Goal: Information Seeking & Learning: Learn about a topic

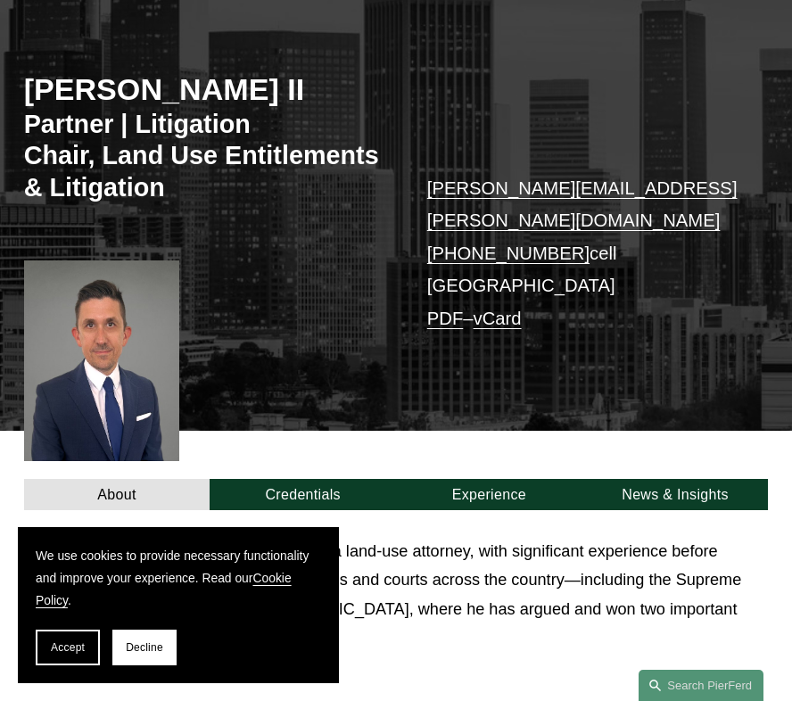
scroll to position [199, 0]
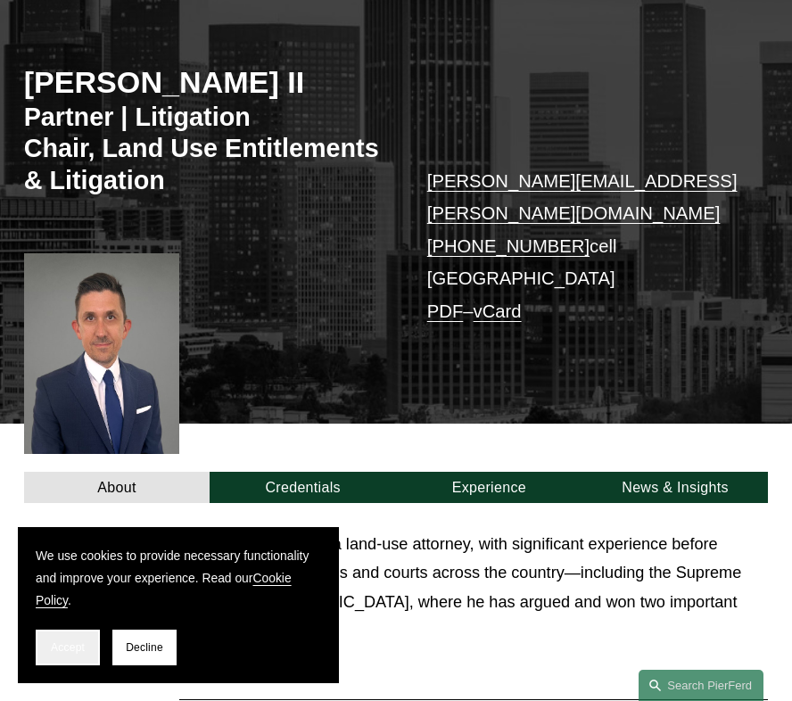
click at [61, 658] on button "Accept" at bounding box center [68, 648] width 64 height 36
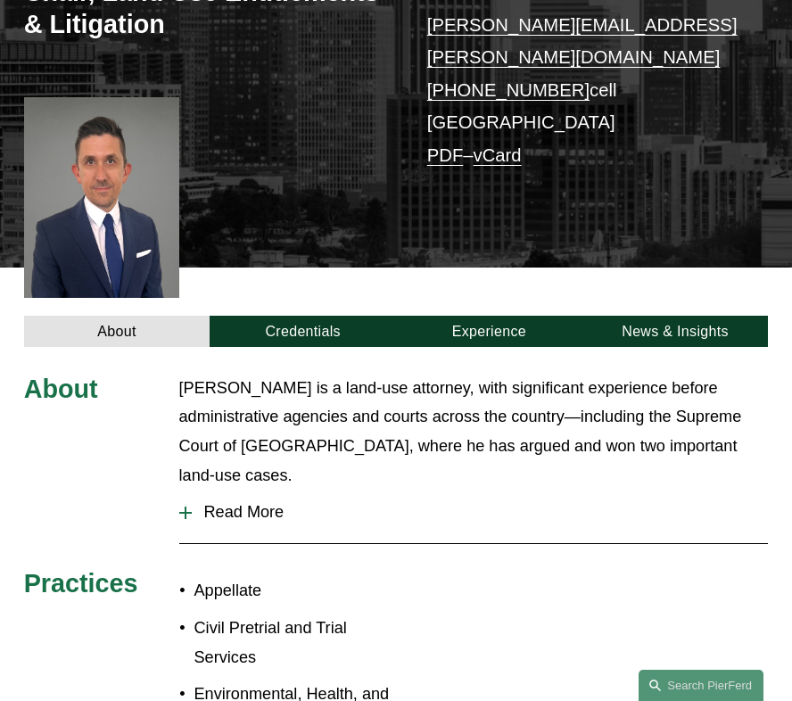
scroll to position [376, 0]
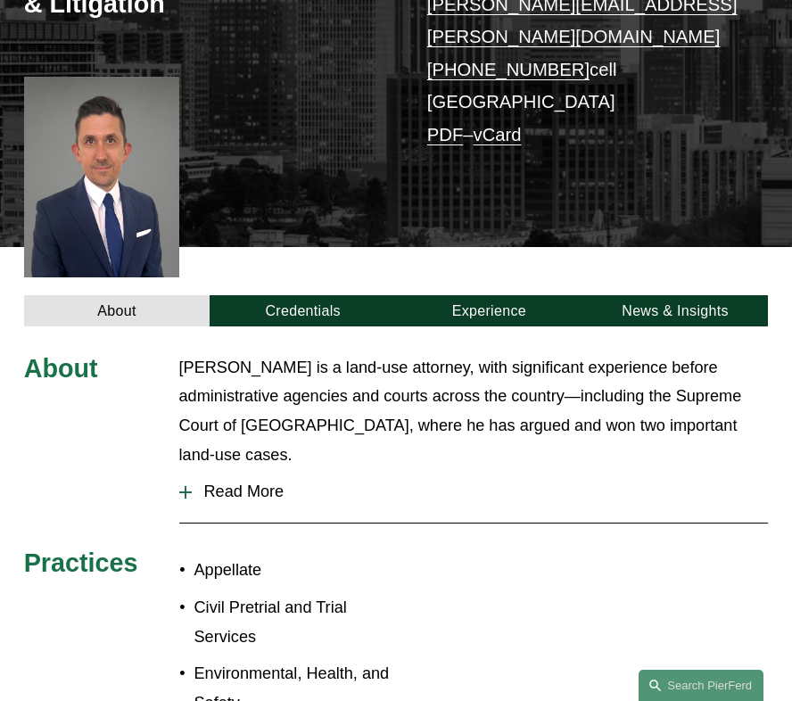
click at [257, 483] on span "Read More" at bounding box center [480, 492] width 577 height 19
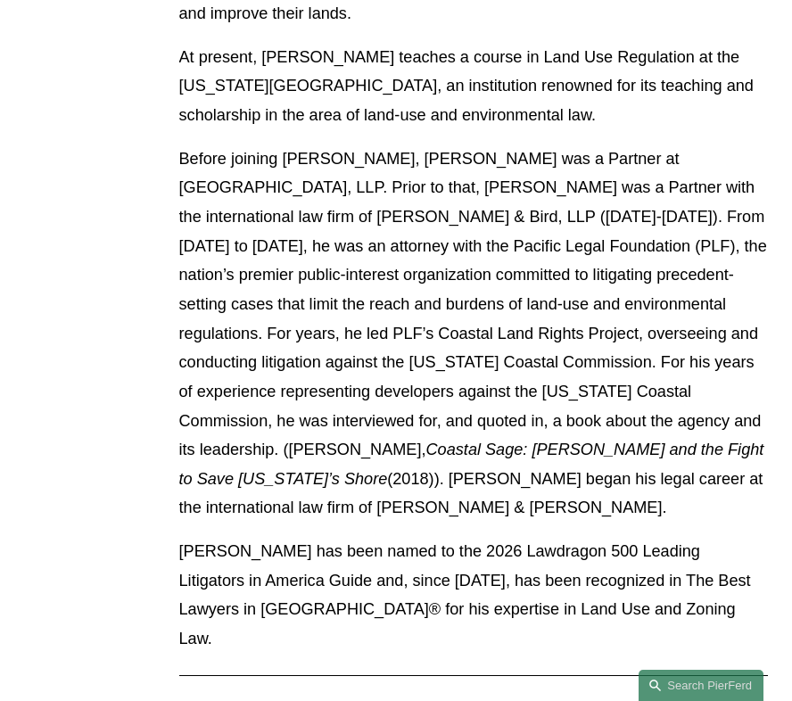
scroll to position [1411, 0]
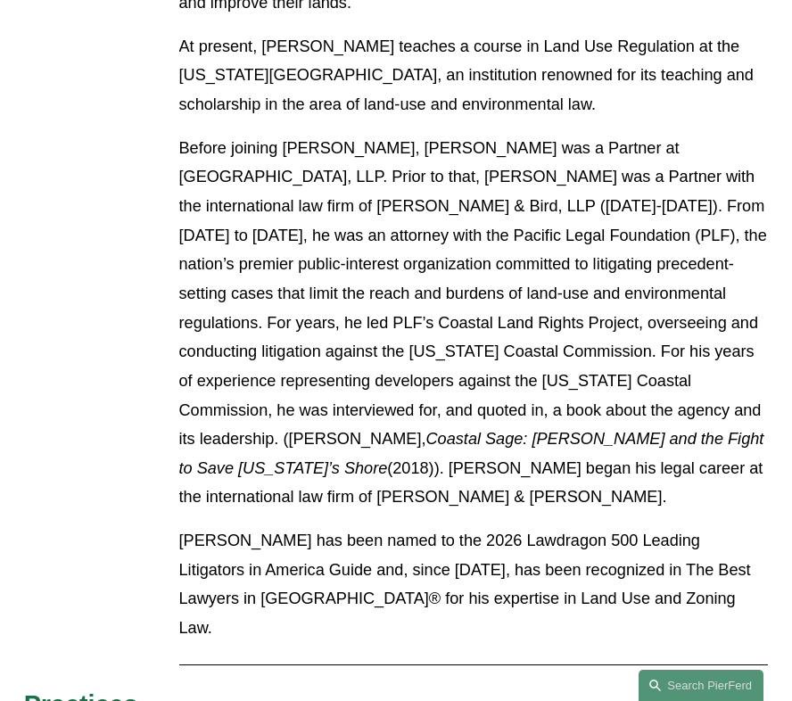
click at [638, 134] on p "Before joining [PERSON_NAME], [PERSON_NAME] was a Partner at [GEOGRAPHIC_DATA],…" at bounding box center [474, 323] width 590 height 378
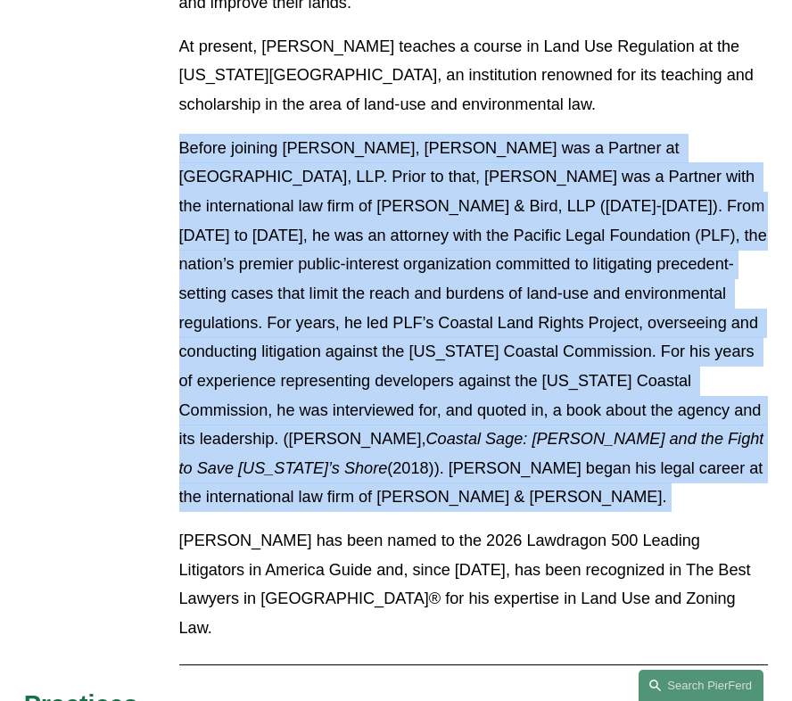
click at [640, 214] on p "Before joining [PERSON_NAME], [PERSON_NAME] was a Partner at [GEOGRAPHIC_DATA],…" at bounding box center [474, 323] width 590 height 378
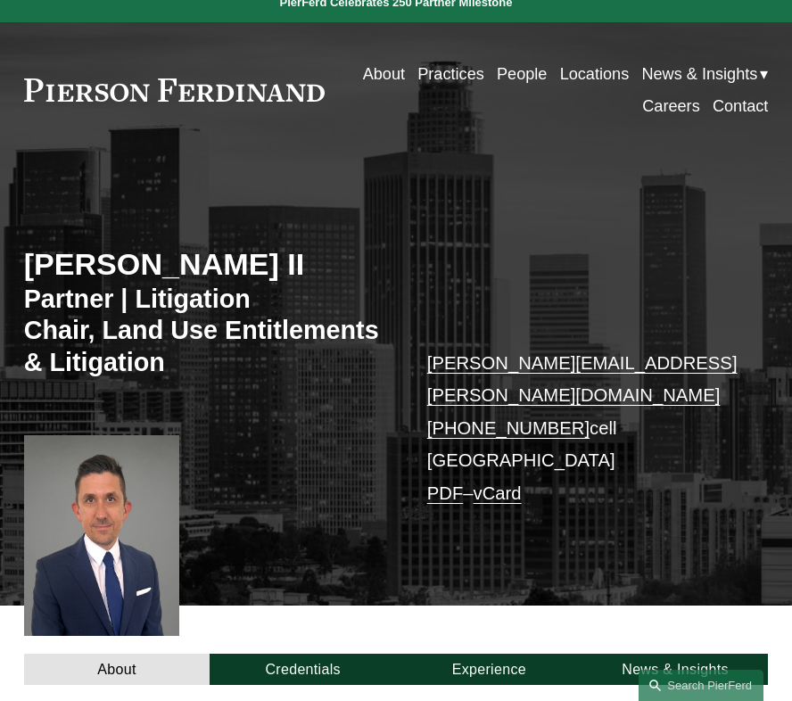
scroll to position [0, 0]
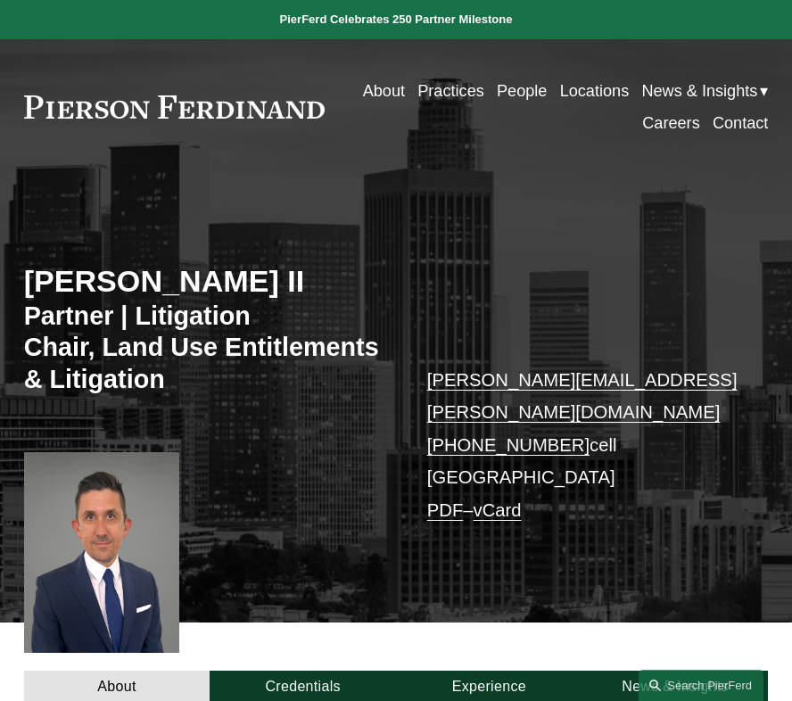
click at [607, 87] on link "Locations" at bounding box center [595, 91] width 70 height 32
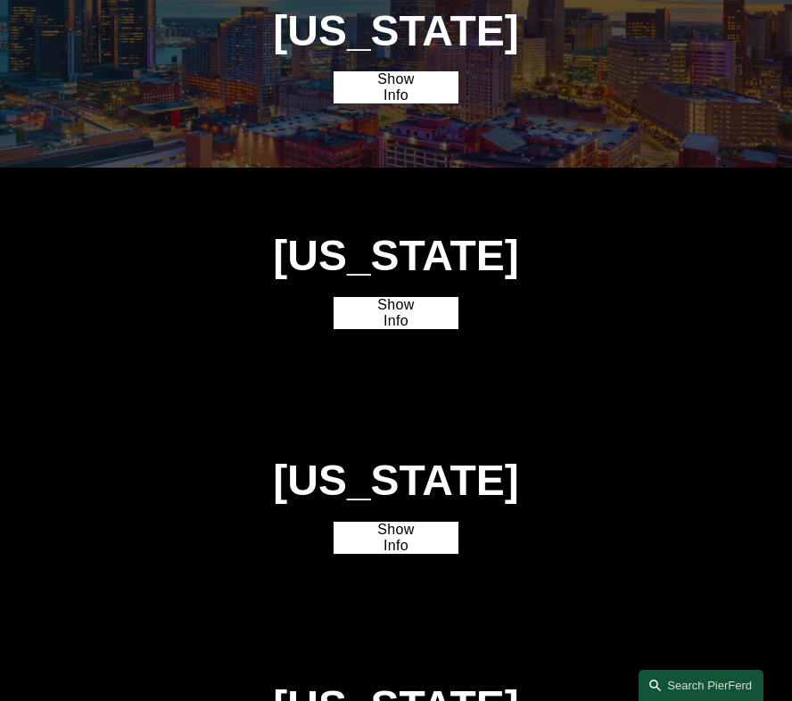
scroll to position [2732, 0]
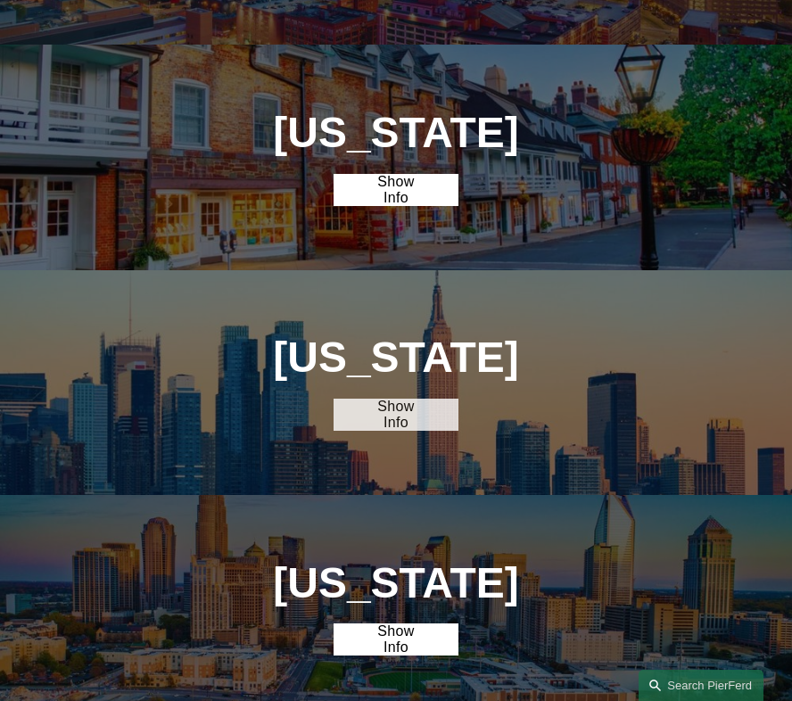
click at [404, 416] on link "Show Info" at bounding box center [396, 415] width 124 height 32
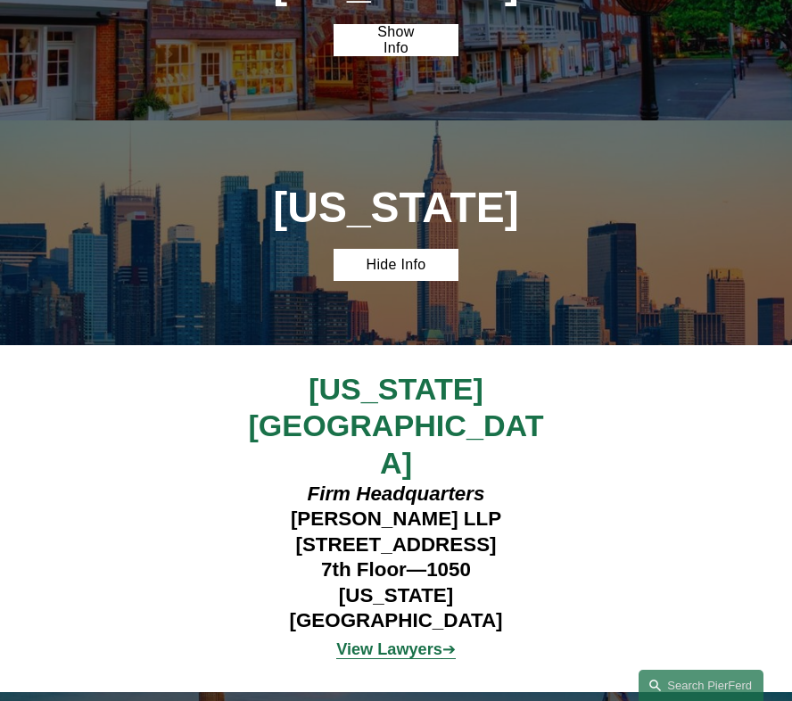
scroll to position [2906, 0]
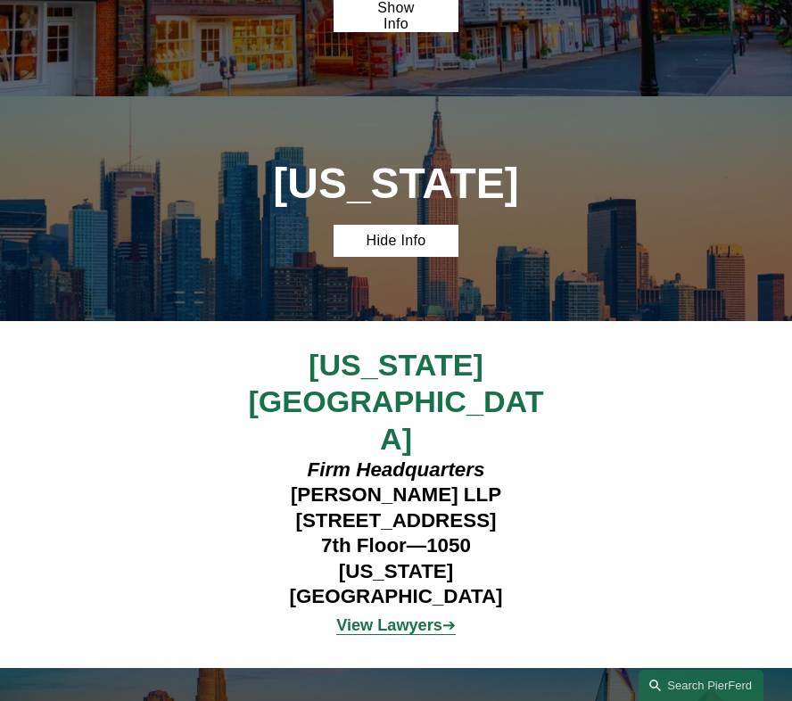
click at [399, 616] on strong "View Lawyers" at bounding box center [389, 625] width 106 height 18
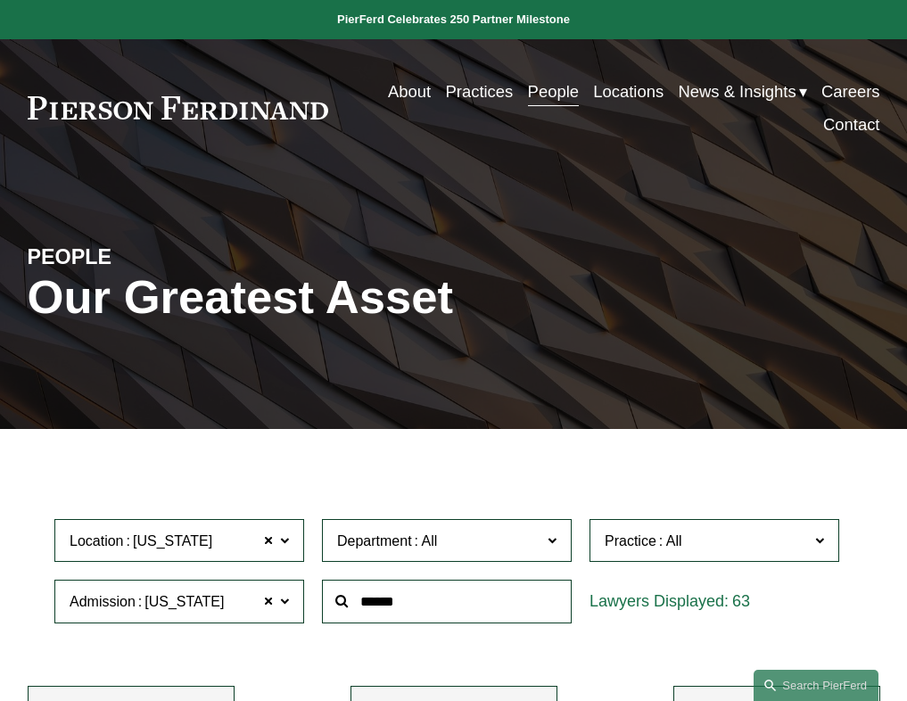
click at [851, 97] on link "Careers" at bounding box center [851, 91] width 59 height 33
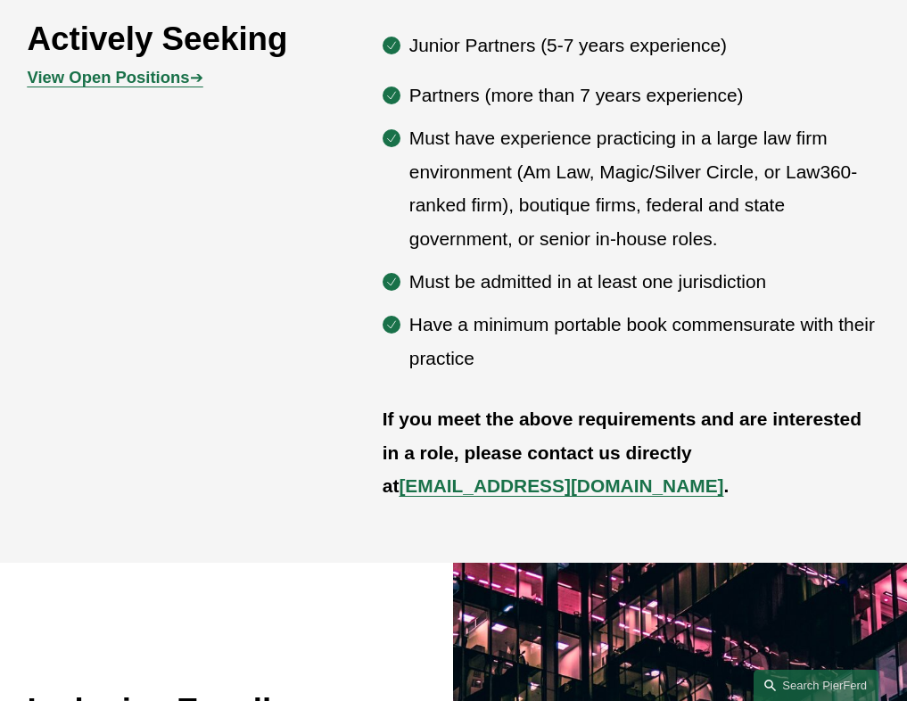
scroll to position [930, 0]
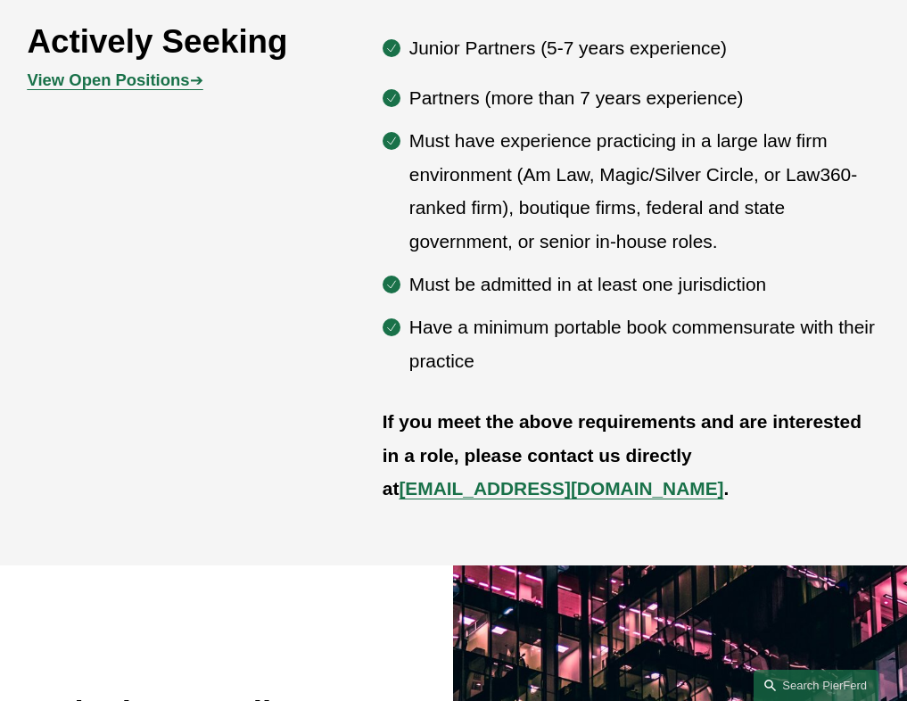
click at [178, 89] on strong "View Open Positions" at bounding box center [109, 79] width 162 height 19
